Goal: Information Seeking & Learning: Learn about a topic

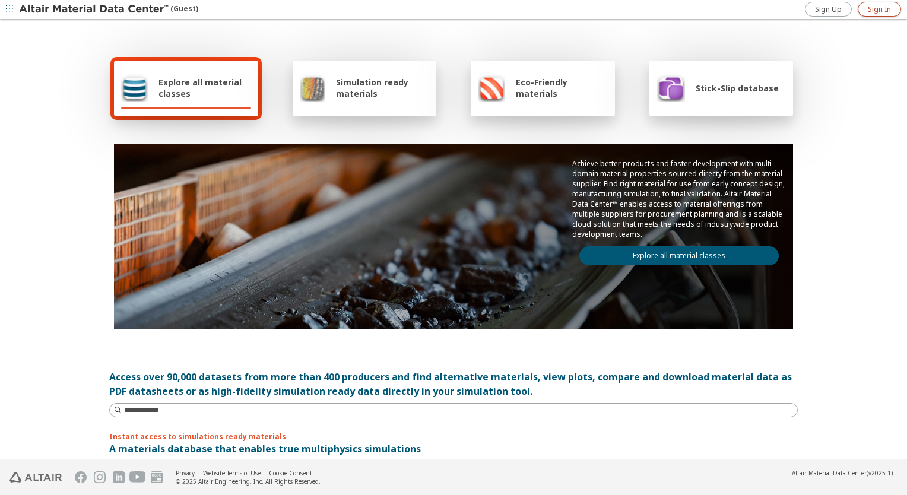
click at [885, 9] on span "Sign In" at bounding box center [879, 9] width 23 height 9
click at [895, 5] on icon "button" at bounding box center [896, 9] width 9 height 9
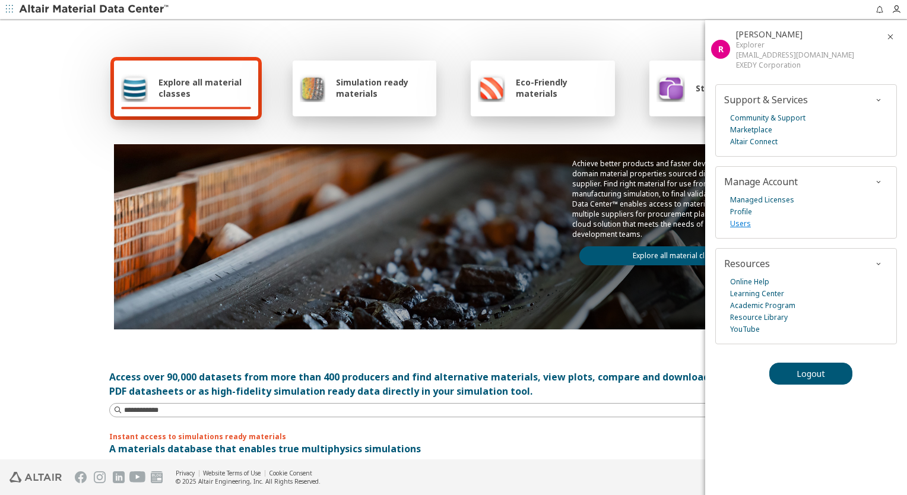
click at [743, 222] on link "Users" at bounding box center [740, 224] width 21 height 12
click at [888, 34] on icon "button" at bounding box center [890, 36] width 9 height 9
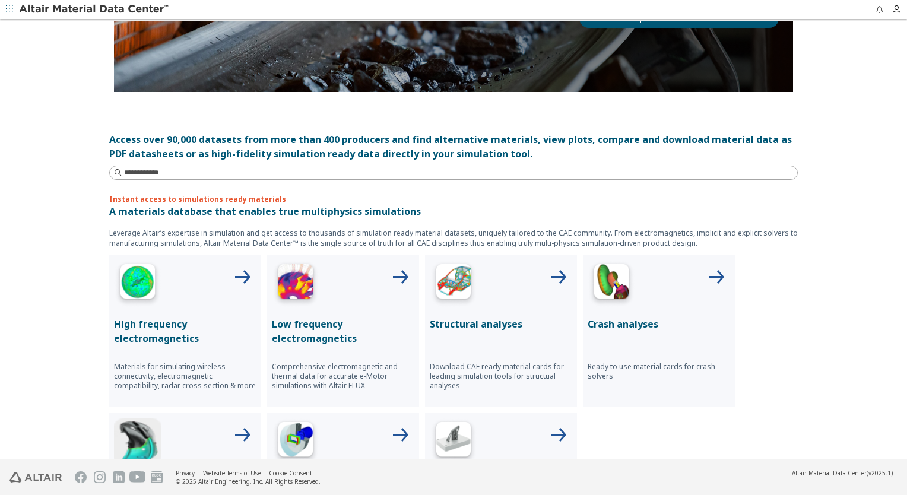
scroll to position [297, 0]
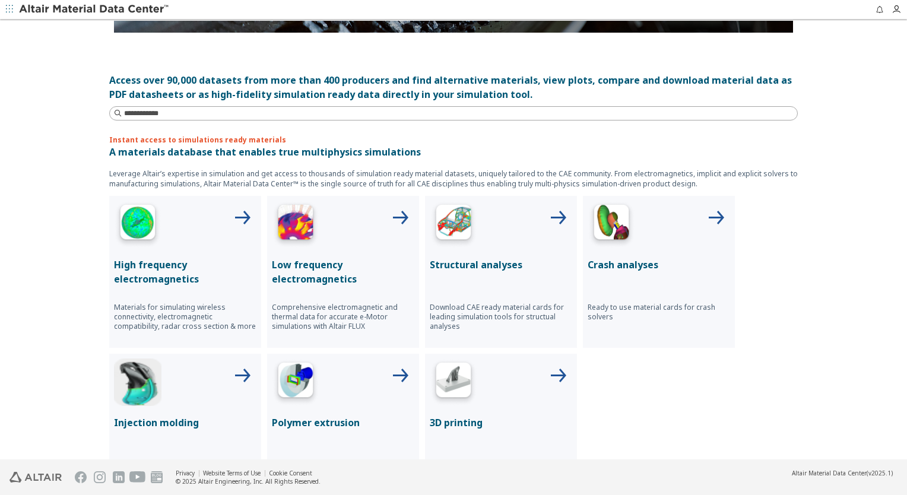
click at [489, 241] on div at bounding box center [501, 224] width 142 height 47
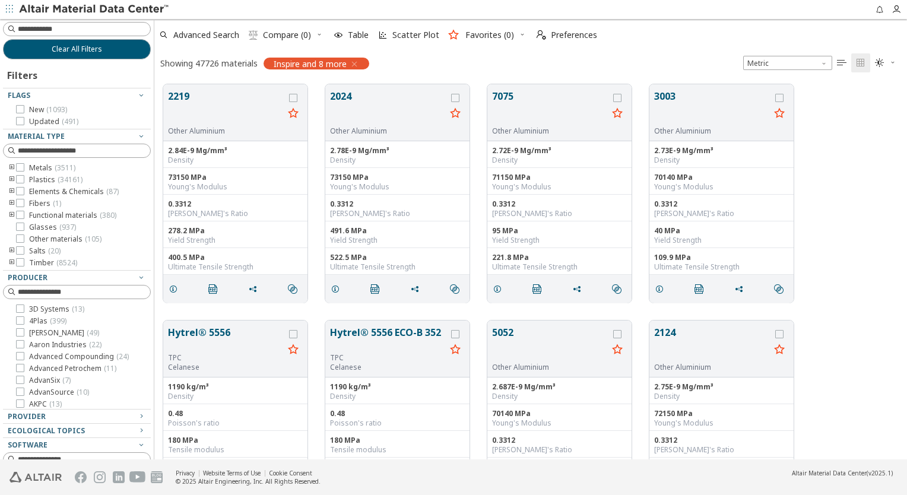
scroll to position [9, 9]
click at [854, 154] on div "2219 Other Aluminium 2.84E-9 Mg/mm³ Density 73150 MPa Young's Modulus 0.3312 Po…" at bounding box center [530, 193] width 753 height 236
click at [857, 196] on div "2219 Other Aluminium 2.84E-9 Mg/mm³ Density 73150 MPa Young's Modulus 0.3312 Po…" at bounding box center [530, 193] width 753 height 236
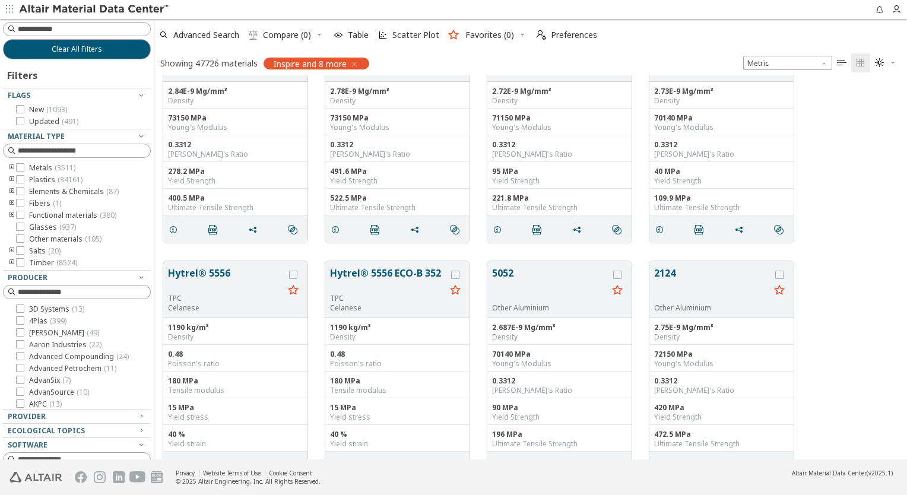
scroll to position [0, 0]
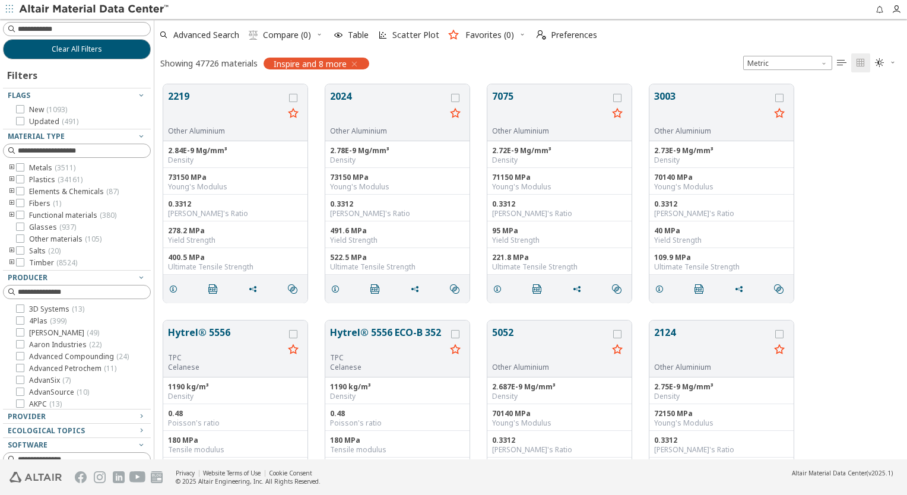
click at [849, 215] on div "2219 Other Aluminium 2.84E-9 Mg/mm³ Density 73150 MPa Young's Modulus 0.3312 Po…" at bounding box center [530, 193] width 753 height 236
click at [817, 294] on div "2219 Other Aluminium 2.84E-9 Mg/mm³ Density 73150 MPa Young's Modulus 0.3312 Po…" at bounding box center [530, 193] width 753 height 236
click at [815, 294] on div "2219 Other Aluminium 2.84E-9 Mg/mm³ Density 73150 MPa Young's Modulus 0.3312 Po…" at bounding box center [530, 193] width 753 height 236
click at [845, 194] on div "2219 Other Aluminium 2.84E-9 Mg/mm³ Density 73150 MPa Young's Modulus 0.3312 Po…" at bounding box center [530, 193] width 753 height 236
click at [852, 156] on div "2219 Other Aluminium 2.84E-9 Mg/mm³ Density 73150 MPa Young's Modulus 0.3312 Po…" at bounding box center [530, 193] width 753 height 236
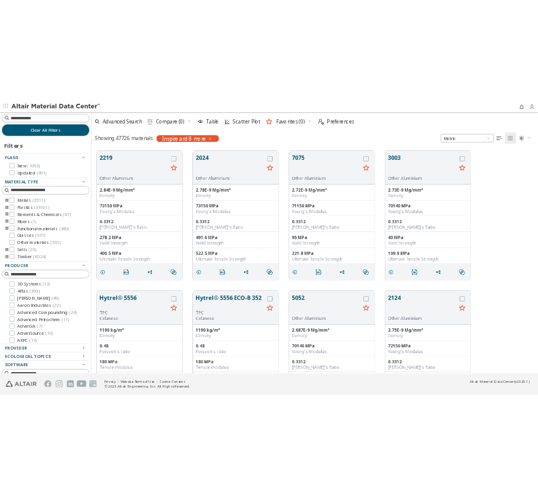
scroll to position [357, 375]
